Goal: Task Accomplishment & Management: Manage account settings

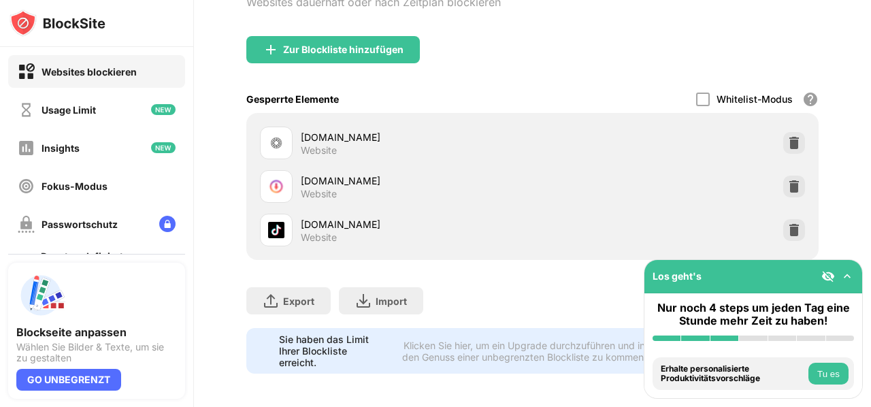
scroll to position [191, 0]
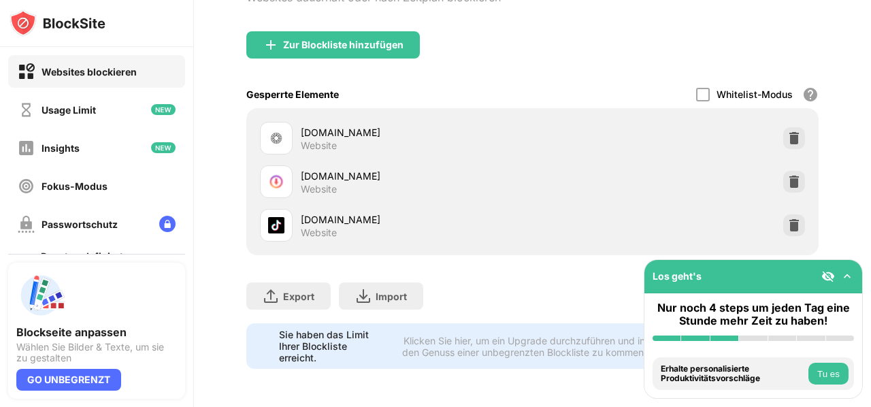
click at [867, 278] on div "Anmeldung Blockierliste Websites dauerhaft oder nach Zeitplan blockieren Weiter…" at bounding box center [532, 203] width 677 height 407
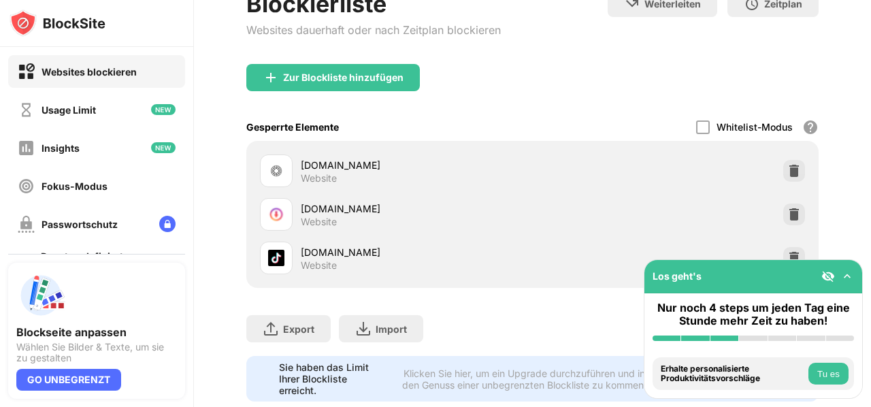
drag, startPoint x: 871, startPoint y: 167, endPoint x: 871, endPoint y: 264, distance: 96.7
click at [871, 264] on div "Anmeldung Blockierliste Websites dauerhaft oder nach Zeitplan blockieren Weiter…" at bounding box center [532, 203] width 677 height 407
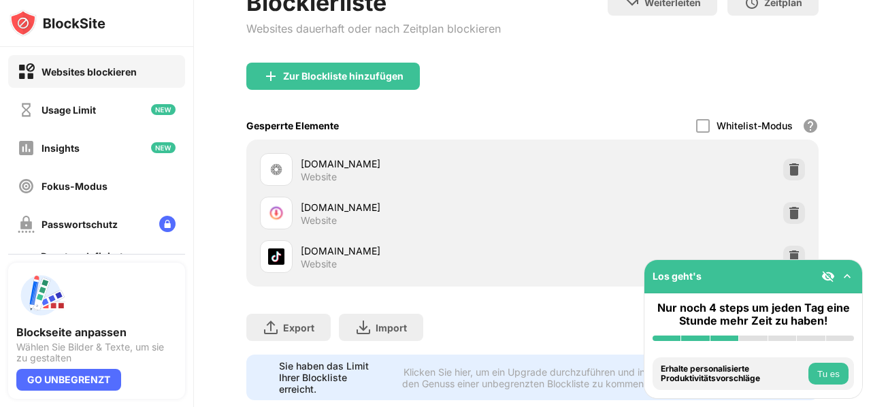
click at [850, 270] on img at bounding box center [848, 277] width 14 height 14
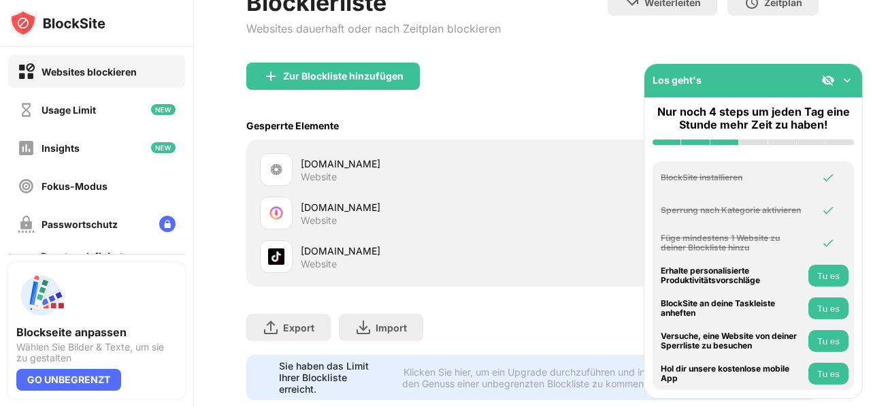
click at [850, 78] on img at bounding box center [848, 81] width 14 height 14
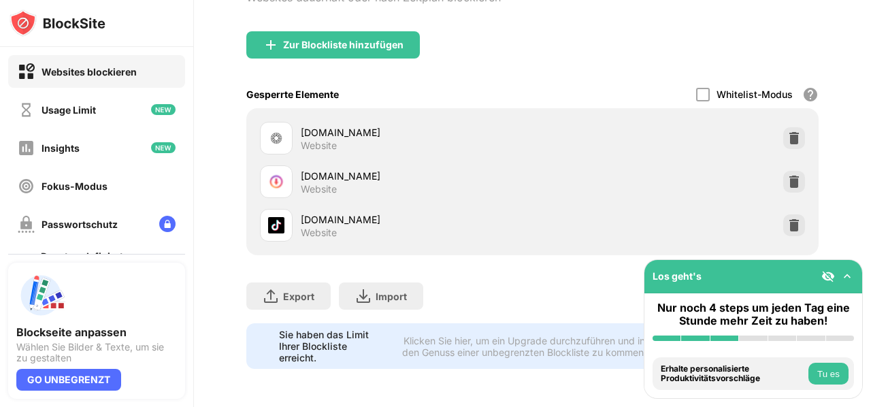
scroll to position [191, 0]
click at [788, 219] on img at bounding box center [795, 226] width 14 height 14
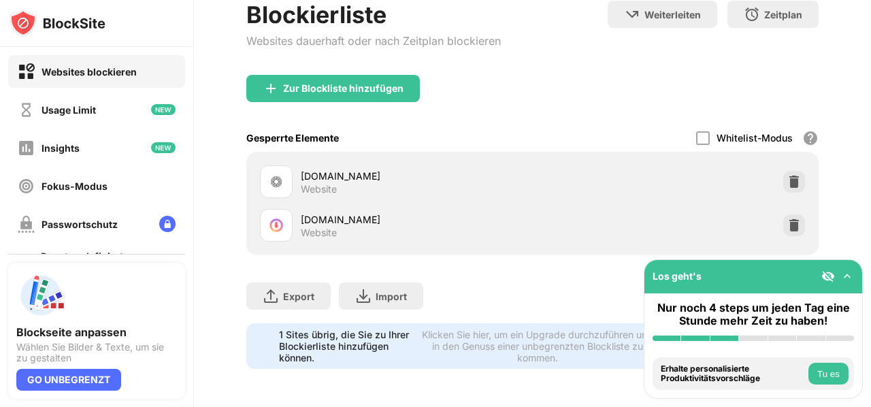
scroll to position [147, 0]
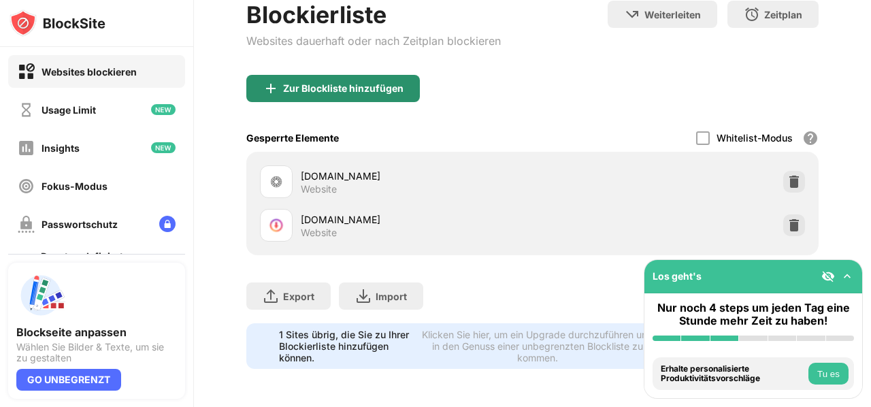
click at [407, 83] on div "Zur Blockliste hinzufügen" at bounding box center [333, 88] width 174 height 27
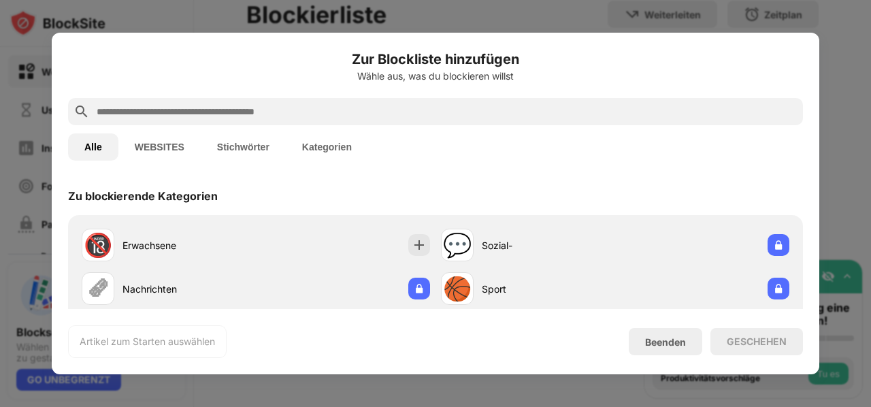
click at [426, 112] on input "text" at bounding box center [446, 111] width 703 height 16
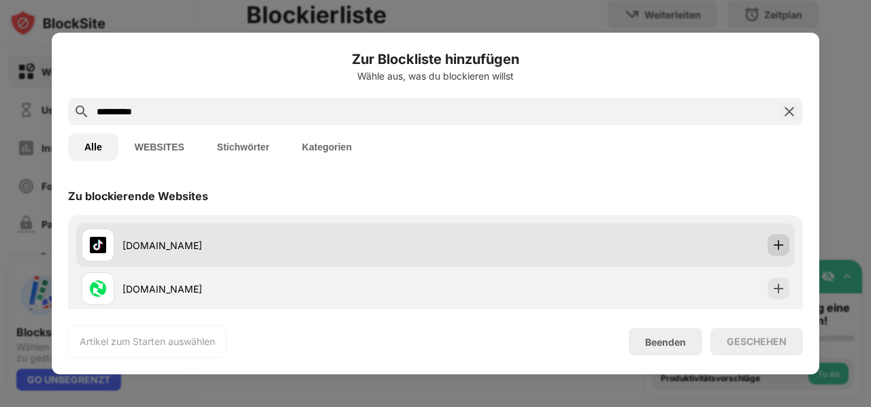
type input "**********"
click at [772, 245] on img at bounding box center [779, 245] width 14 height 14
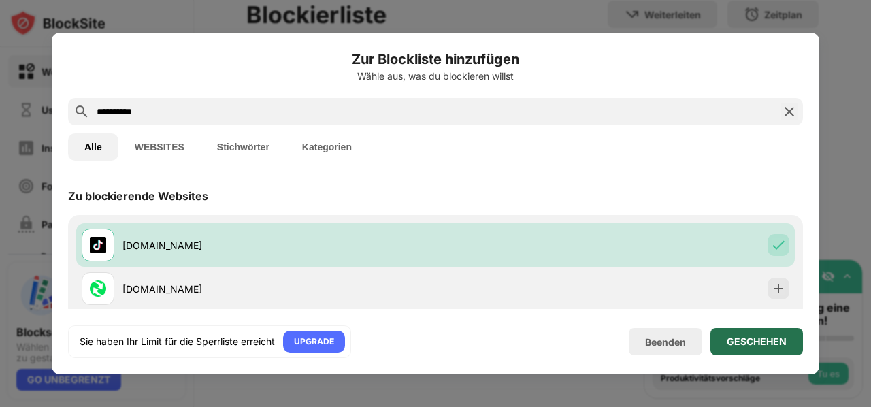
click at [758, 336] on div "GESCHEHEN" at bounding box center [757, 341] width 60 height 11
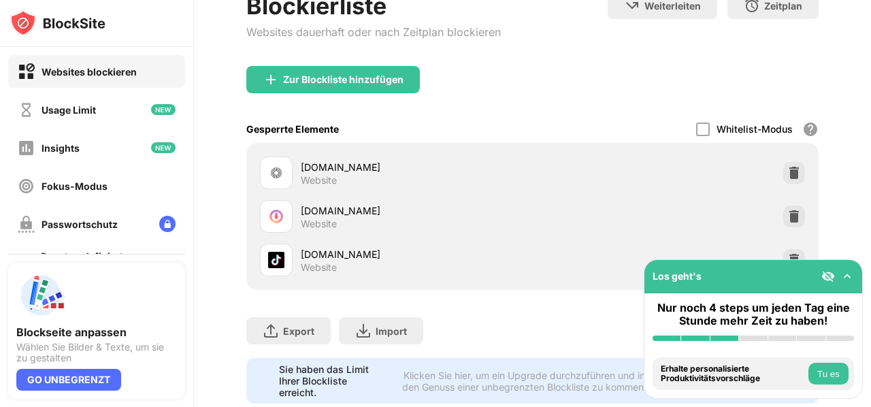
scroll to position [191, 0]
